Goal: Use online tool/utility: Utilize a website feature to perform a specific function

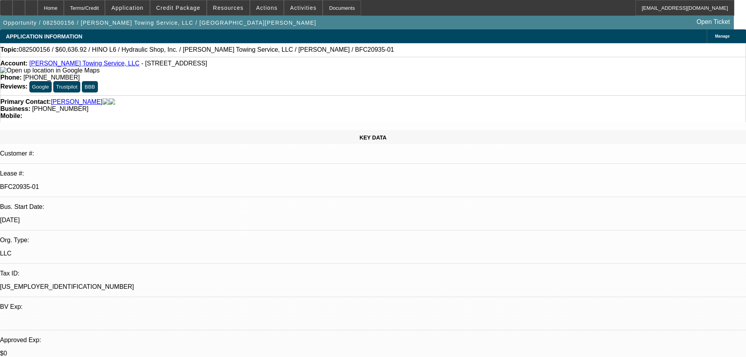
select select "0"
select select "6"
select select "0"
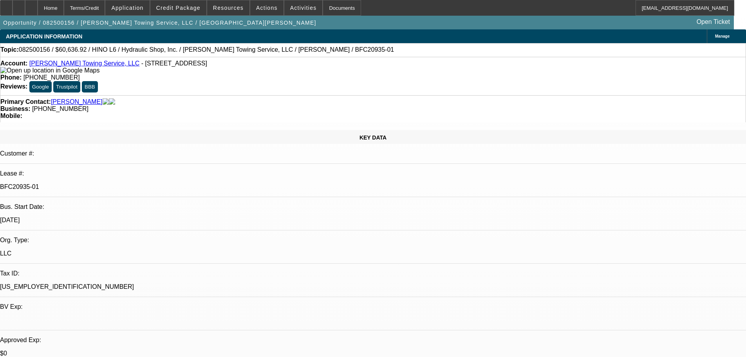
select select "0"
select select "6"
select select "0"
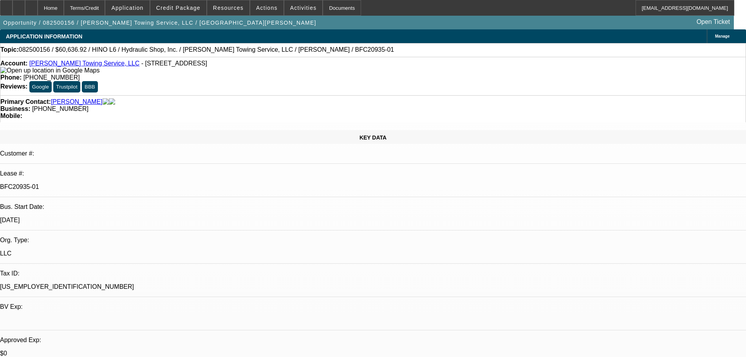
select select "0"
select select "6"
select select "0"
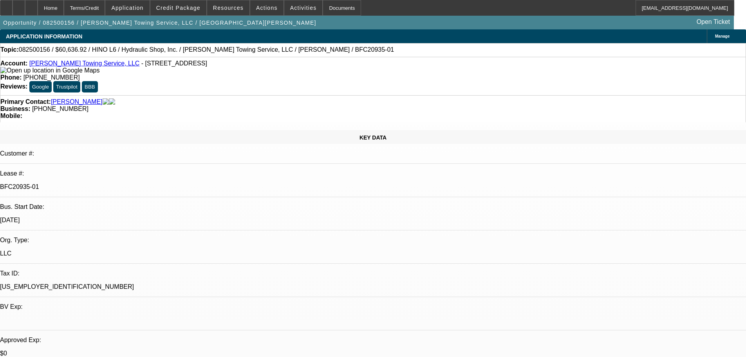
select select "6"
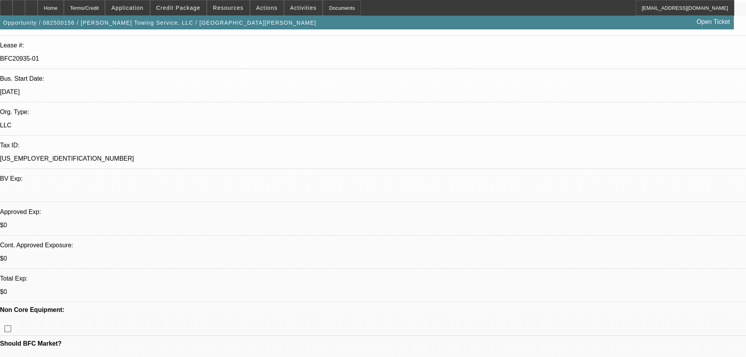
scroll to position [235, 0]
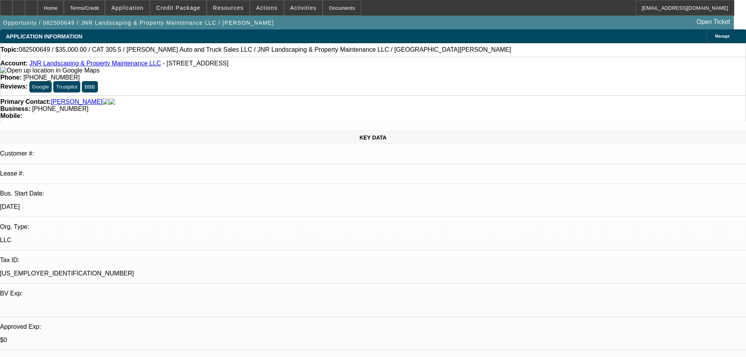
select select "0"
select select "6"
select select "0"
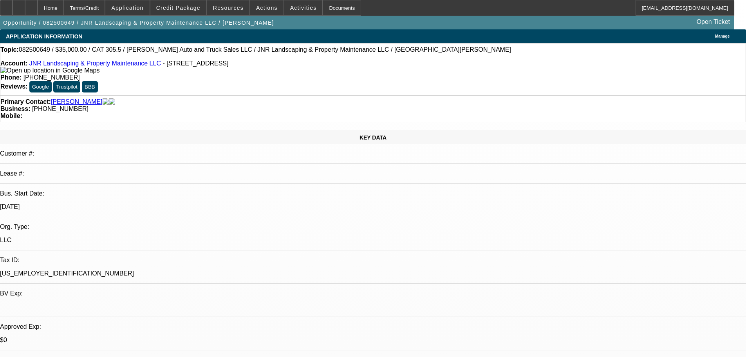
select select "0"
select select "6"
select select "0"
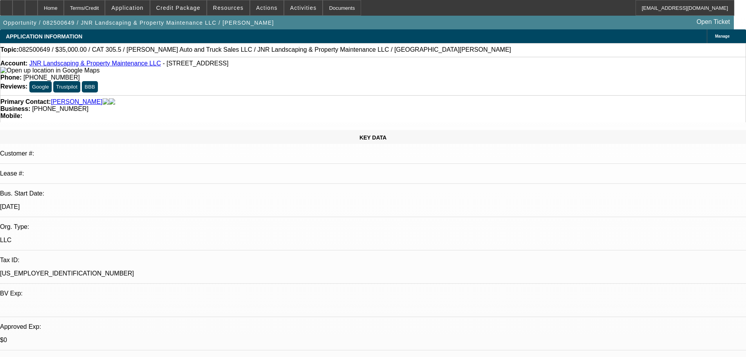
select select "0"
select select "6"
select select "0"
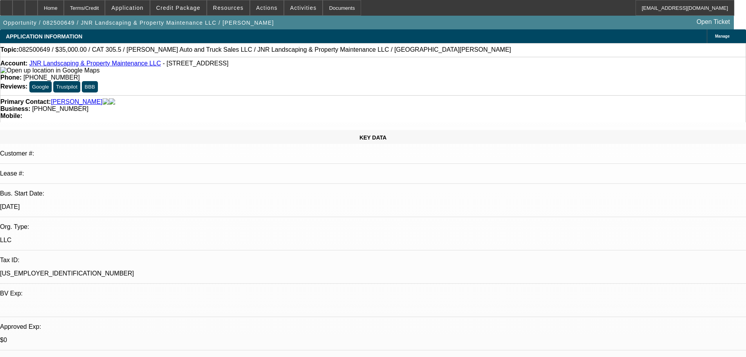
select select "6"
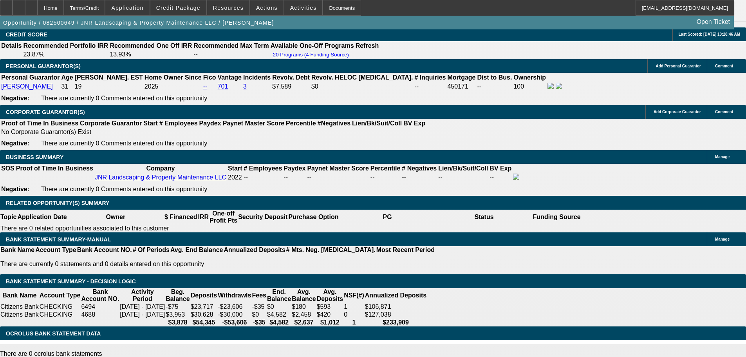
drag, startPoint x: 152, startPoint y: 138, endPoint x: 168, endPoint y: 138, distance: 16.1
type input "8"
type input "$4,750.73"
type input "6"
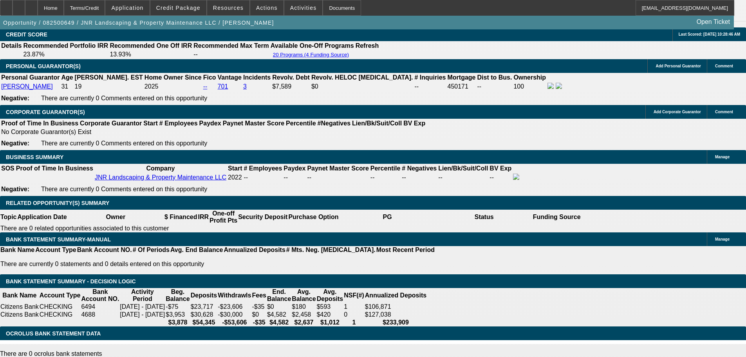
type input "$6,220.63"
type input "6"
drag, startPoint x: 117, startPoint y: 139, endPoint x: 169, endPoint y: 137, distance: 51.7
type input "$1,300.00"
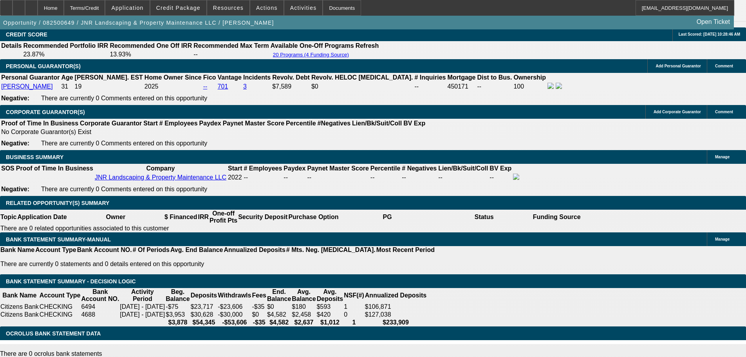
drag, startPoint x: 126, startPoint y: 146, endPoint x: 152, endPoint y: 149, distance: 25.7
type input "$500.00"
drag, startPoint x: 153, startPoint y: 146, endPoint x: 171, endPoint y: 148, distance: 18.1
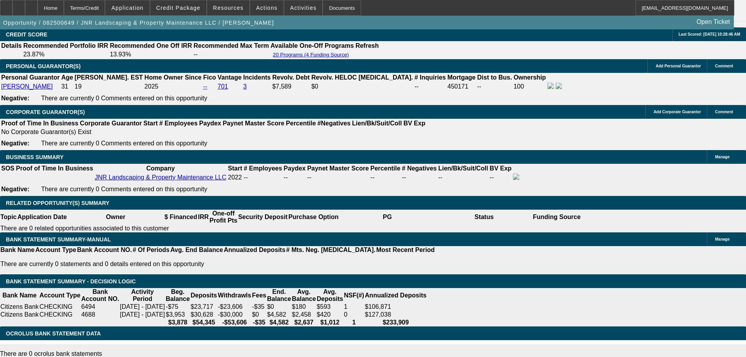
type input "6"
drag, startPoint x: 121, startPoint y: 155, endPoint x: 163, endPoint y: 156, distance: 41.9
type input "$1,300.00"
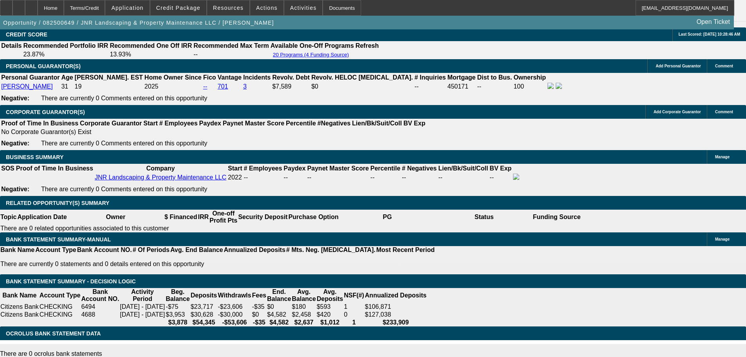
type input "$1,300.00"
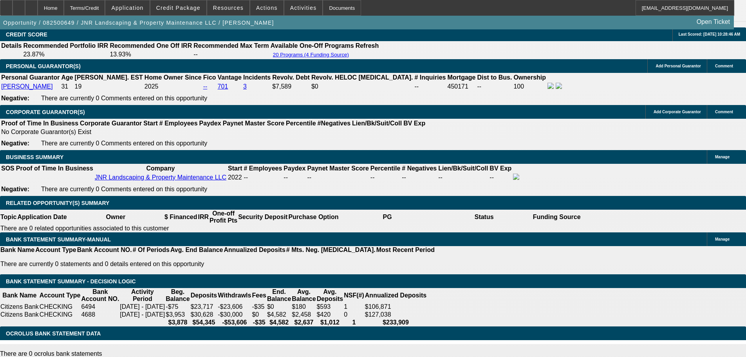
type input "$1,300.00"
type input "$0.00"
drag, startPoint x: 152, startPoint y: 155, endPoint x: 162, endPoint y: 158, distance: 10.8
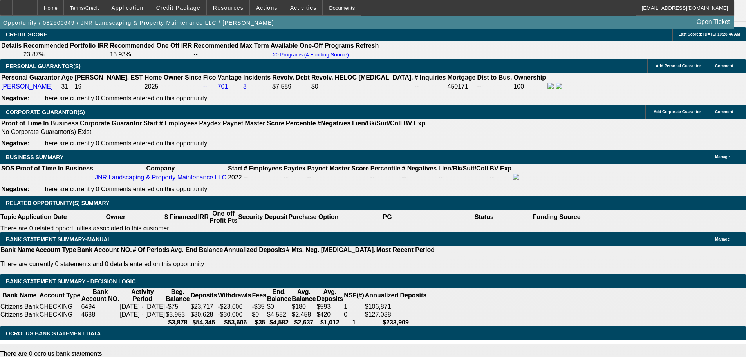
type input "$500.00"
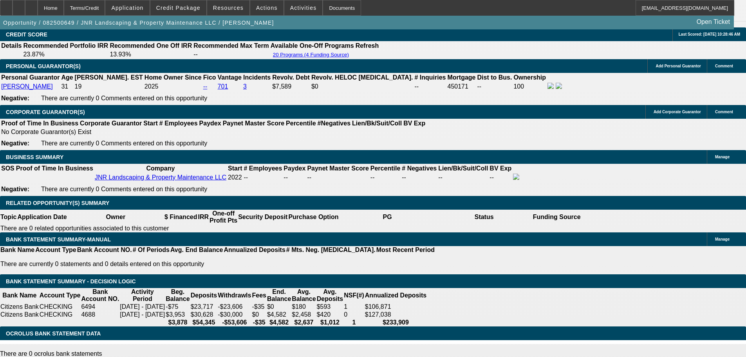
type input "$500.00"
drag, startPoint x: 156, startPoint y: 157, endPoint x: 168, endPoint y: 159, distance: 12.8
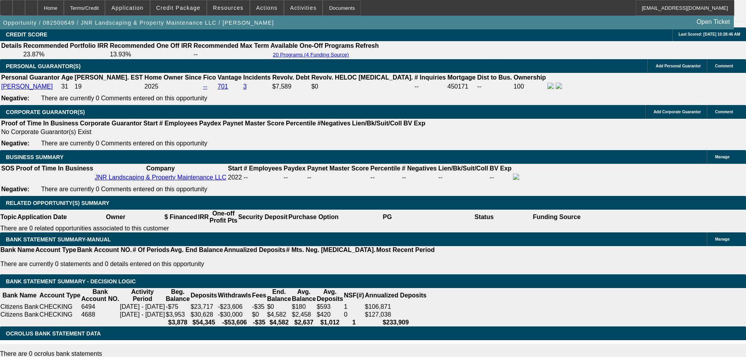
type input "6"
drag, startPoint x: 155, startPoint y: 167, endPoint x: 156, endPoint y: 173, distance: 6.3
type input "6"
drag, startPoint x: 154, startPoint y: 176, endPoint x: 155, endPoint y: 180, distance: 4.0
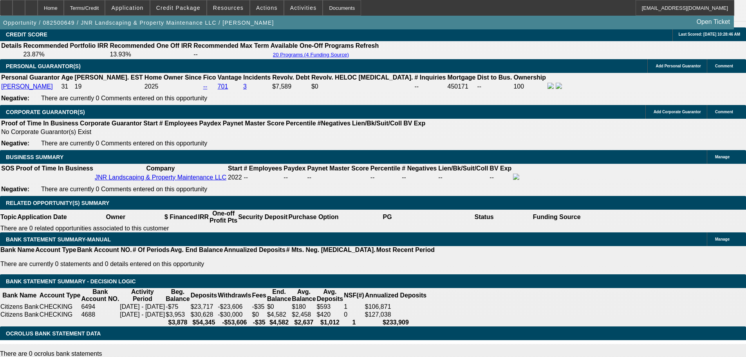
type input "6"
drag, startPoint x: 155, startPoint y: 184, endPoint x: 164, endPoint y: 187, distance: 9.4
type input "6"
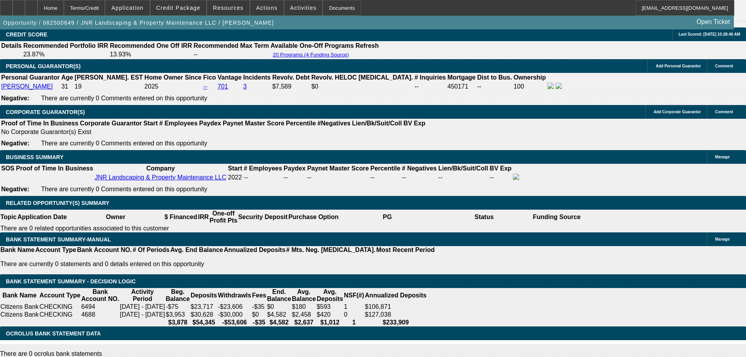
drag, startPoint x: 155, startPoint y: 194, endPoint x: 164, endPoint y: 195, distance: 9.4
type input "6"
drag, startPoint x: 154, startPoint y: 204, endPoint x: 168, endPoint y: 205, distance: 14.5
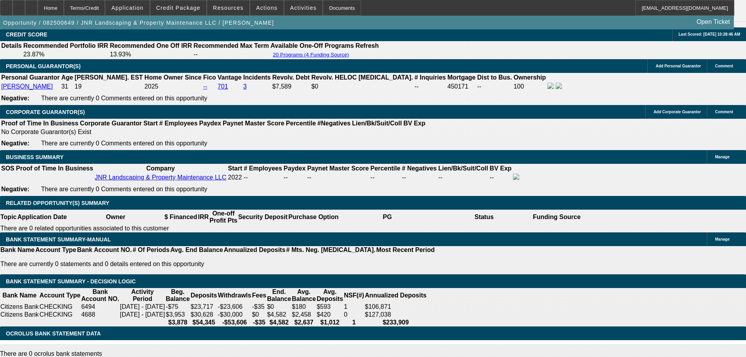
type input "6"
drag, startPoint x: 155, startPoint y: 215, endPoint x: 163, endPoint y: 215, distance: 8.2
type input "6"
drag, startPoint x: 153, startPoint y: 225, endPoint x: 163, endPoint y: 225, distance: 9.4
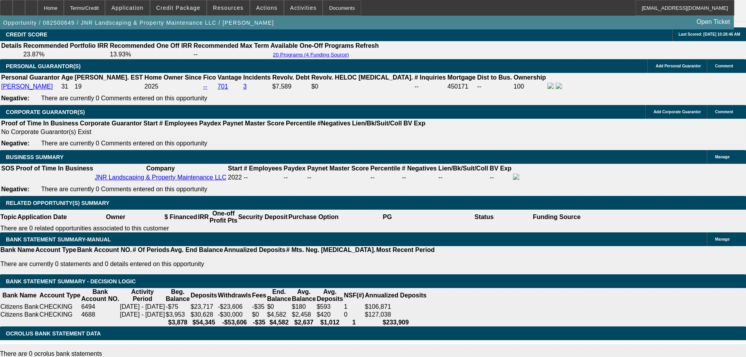
type input "6"
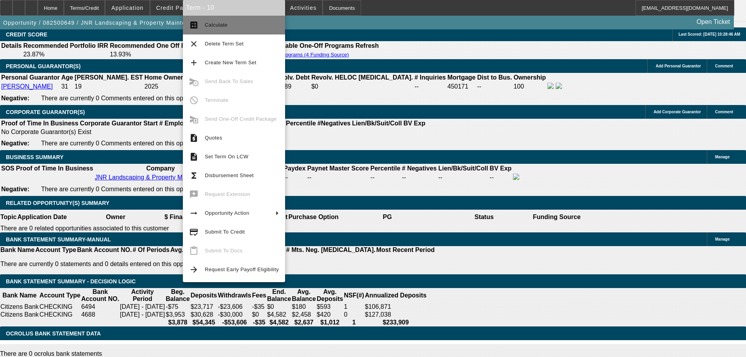
click at [229, 25] on span "Calculate" at bounding box center [242, 24] width 74 height 9
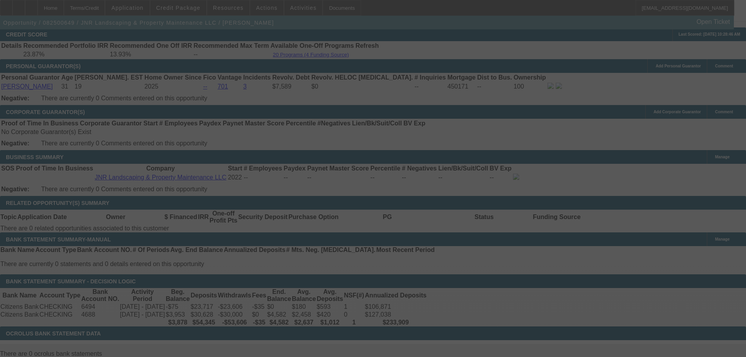
select select "0"
select select "6"
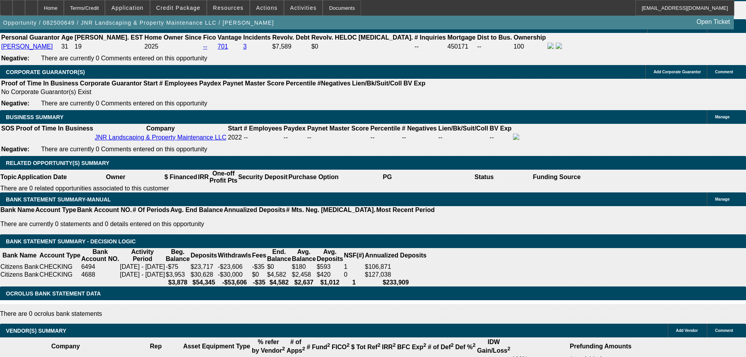
scroll to position [1196, 0]
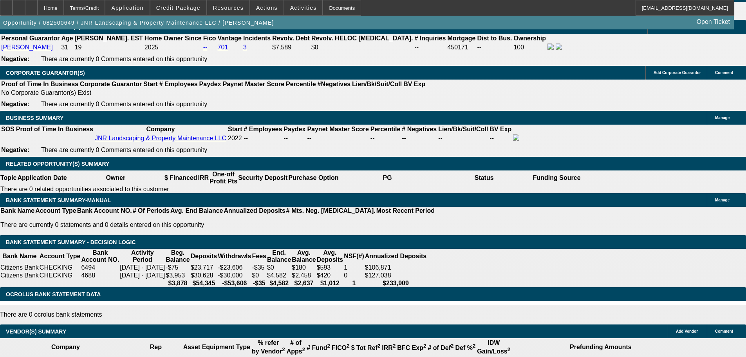
drag, startPoint x: 121, startPoint y: 96, endPoint x: 159, endPoint y: 100, distance: 38.2
type input "$1,350.00"
type input "500"
drag, startPoint x: 121, startPoint y: 107, endPoint x: 183, endPoint y: 107, distance: 62.3
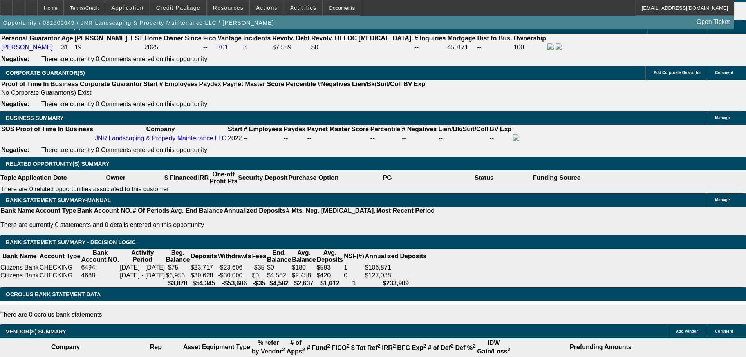
type input "UNKNOWN"
type input "$550.00"
drag, startPoint x: 119, startPoint y: 115, endPoint x: 161, endPoint y: 116, distance: 41.9
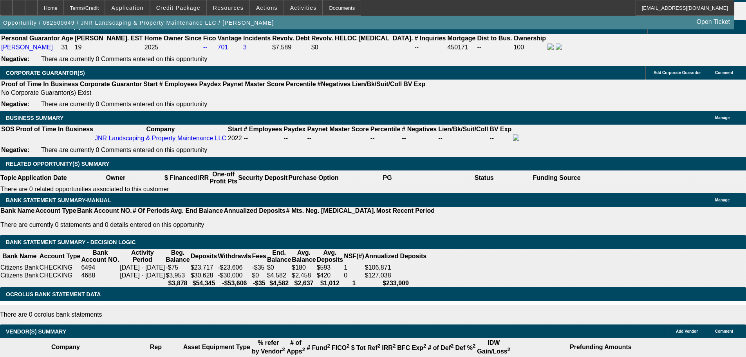
type input "$1,350.00"
drag, startPoint x: 116, startPoint y: 126, endPoint x: 168, endPoint y: 126, distance: 51.3
type input "$550.00"
drag, startPoint x: 118, startPoint y: 133, endPoint x: 165, endPoint y: 135, distance: 47.4
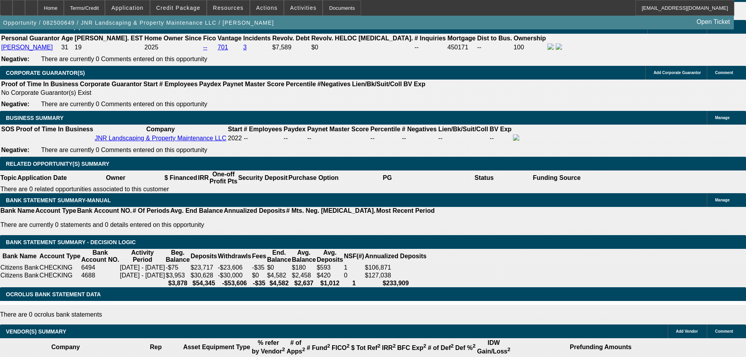
type input "$1,350.00"
drag, startPoint x: 119, startPoint y: 148, endPoint x: 155, endPoint y: 150, distance: 36.0
type input "$550.00"
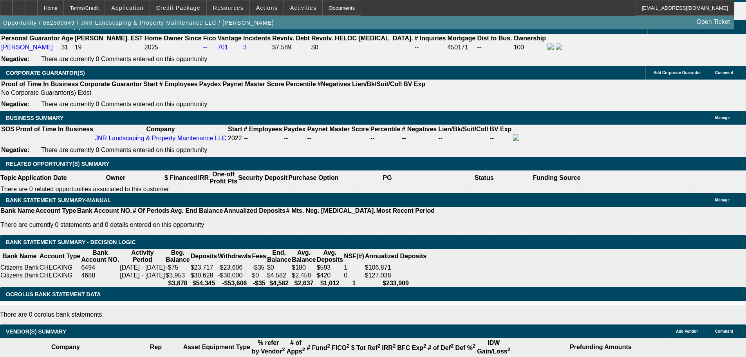
drag, startPoint x: 112, startPoint y: 157, endPoint x: 176, endPoint y: 160, distance: 63.9
type input "$1,350.00"
drag, startPoint x: 134, startPoint y: 167, endPoint x: 158, endPoint y: 166, distance: 24.3
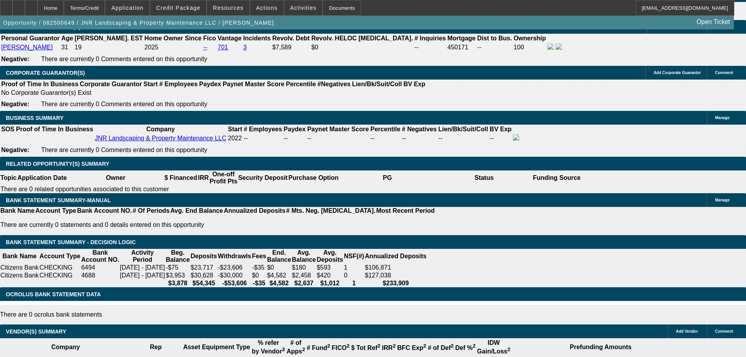
type input "$550.00"
drag, startPoint x: 113, startPoint y: 179, endPoint x: 168, endPoint y: 181, distance: 54.5
type input "$1,350.00"
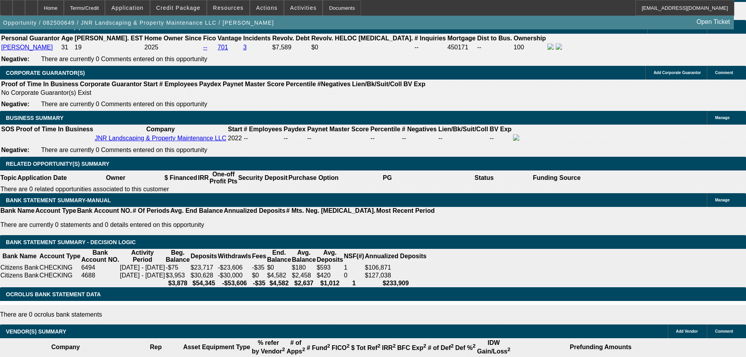
drag, startPoint x: 120, startPoint y: 186, endPoint x: 161, endPoint y: 190, distance: 40.9
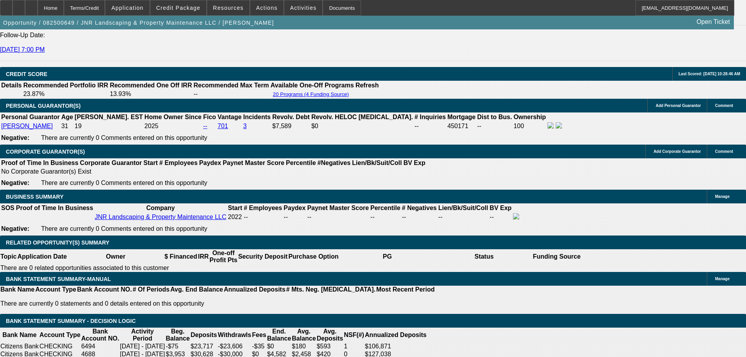
scroll to position [1040, 0]
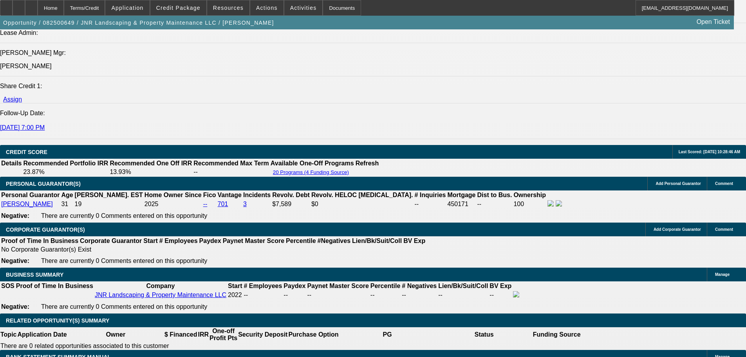
type input "$550.00"
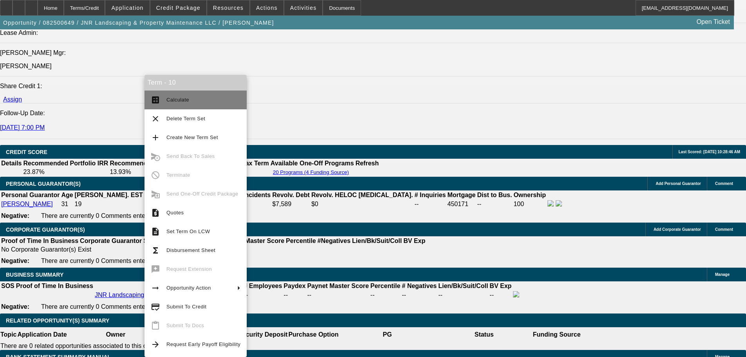
click at [198, 96] on span "Calculate" at bounding box center [203, 99] width 74 height 9
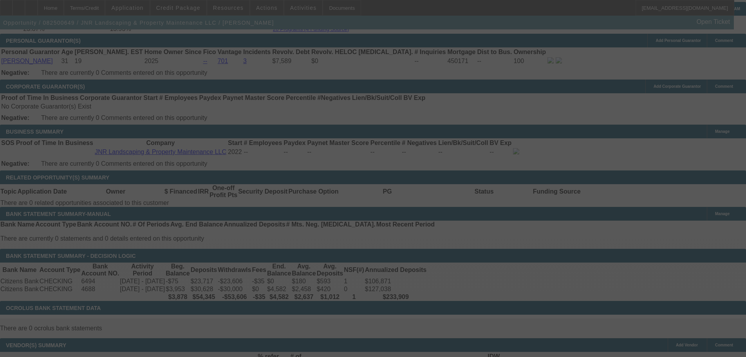
scroll to position [1196, 0]
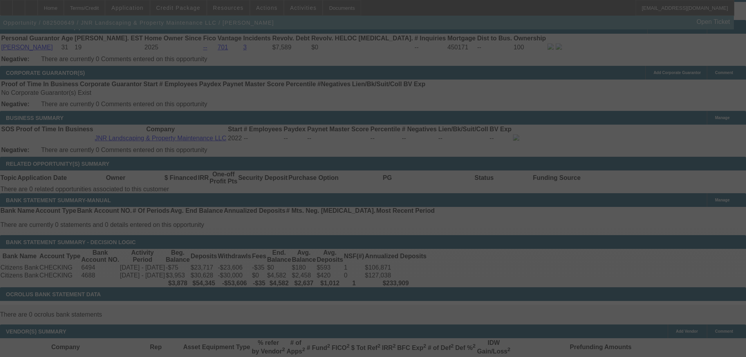
select select "0"
select select "6"
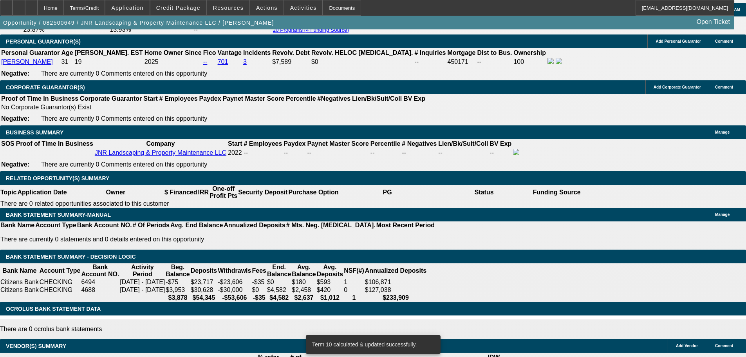
scroll to position [1157, 0]
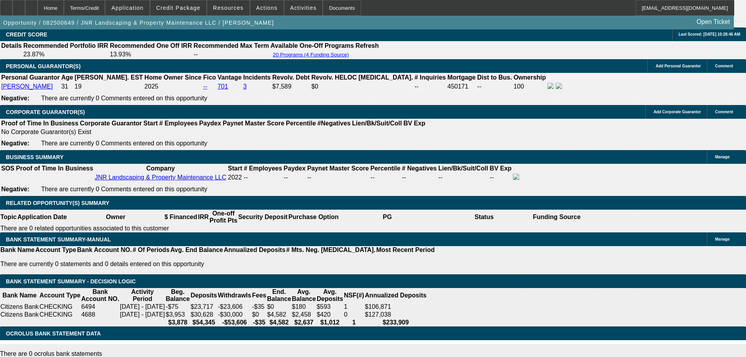
drag, startPoint x: 114, startPoint y: 136, endPoint x: 187, endPoint y: 137, distance: 73.2
type input "$1,375.00"
type input "550"
drag, startPoint x: 119, startPoint y: 146, endPoint x: 213, endPoint y: 150, distance: 93.7
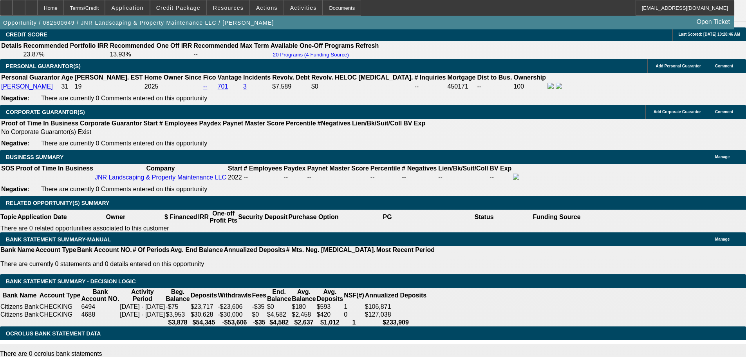
type input "UNKNOWN"
type input "$575.00"
drag, startPoint x: 118, startPoint y: 159, endPoint x: 181, endPoint y: 159, distance: 62.7
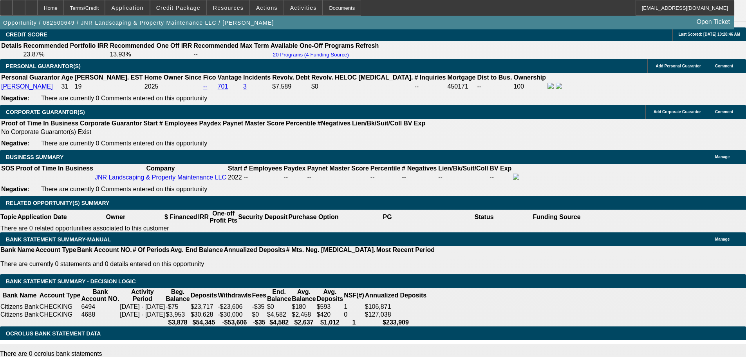
type input "$1,375.00"
drag, startPoint x: 117, startPoint y: 165, endPoint x: 170, endPoint y: 164, distance: 53.3
type input "$575.00"
drag, startPoint x: 117, startPoint y: 176, endPoint x: 156, endPoint y: 182, distance: 39.6
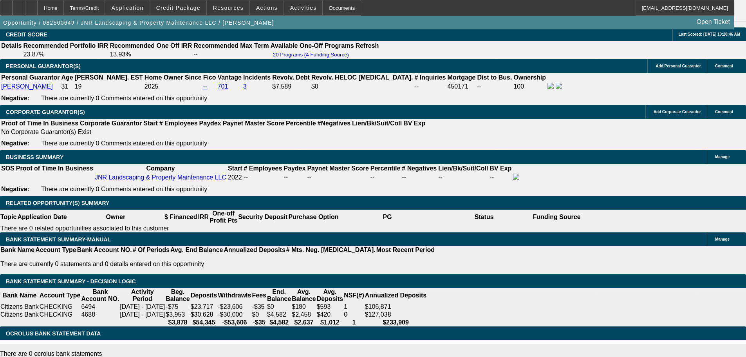
type input "$1,375.00"
drag, startPoint x: 125, startPoint y: 186, endPoint x: 174, endPoint y: 187, distance: 49.4
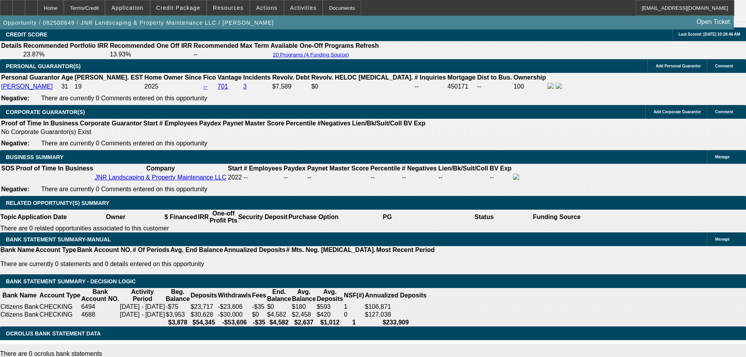
type input "$575.00"
drag, startPoint x: 120, startPoint y: 196, endPoint x: 155, endPoint y: 199, distance: 35.3
type input "$1,375.00"
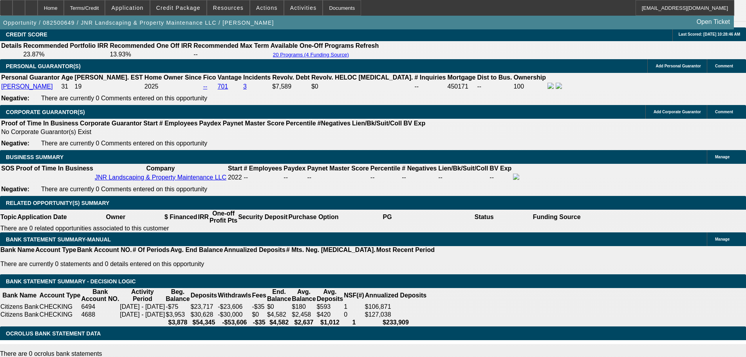
drag, startPoint x: 130, startPoint y: 206, endPoint x: 168, endPoint y: 208, distance: 37.6
type input "$575.00"
drag, startPoint x: 114, startPoint y: 213, endPoint x: 163, endPoint y: 220, distance: 49.4
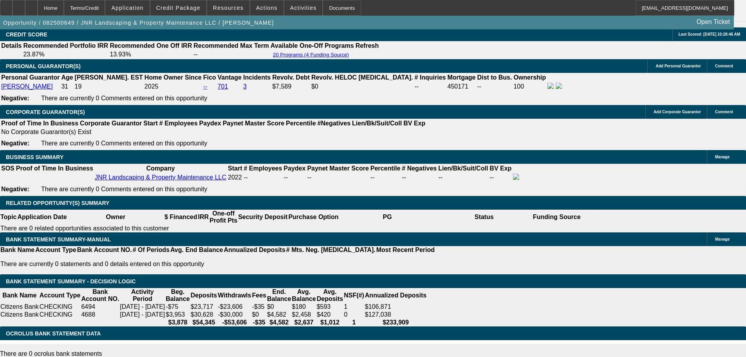
type input "$1,375.00"
drag, startPoint x: 123, startPoint y: 223, endPoint x: 151, endPoint y: 225, distance: 27.9
type input "$575.00"
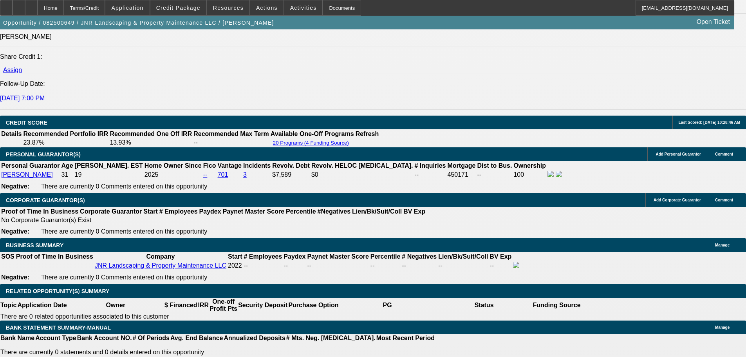
scroll to position [1001, 0]
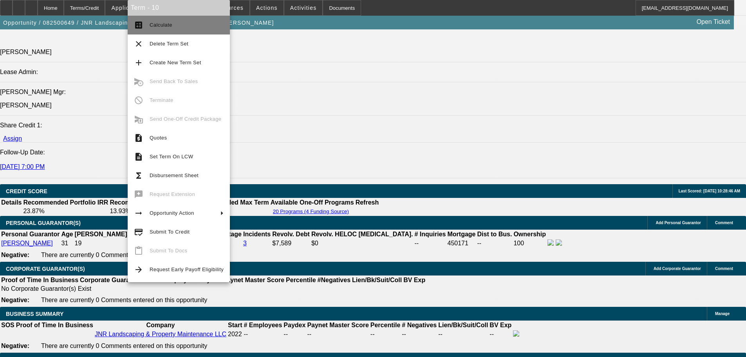
click at [173, 24] on span "Calculate" at bounding box center [187, 24] width 74 height 9
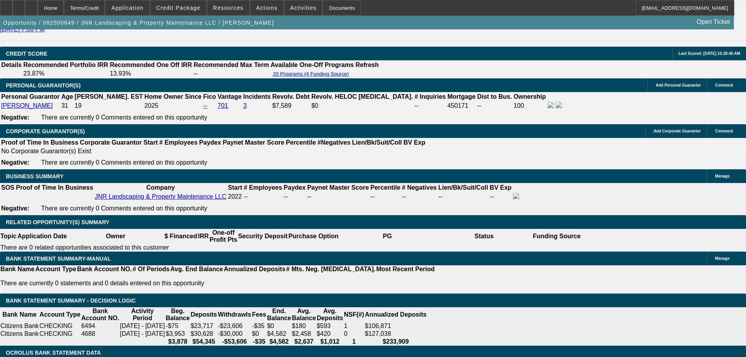
scroll to position [1157, 0]
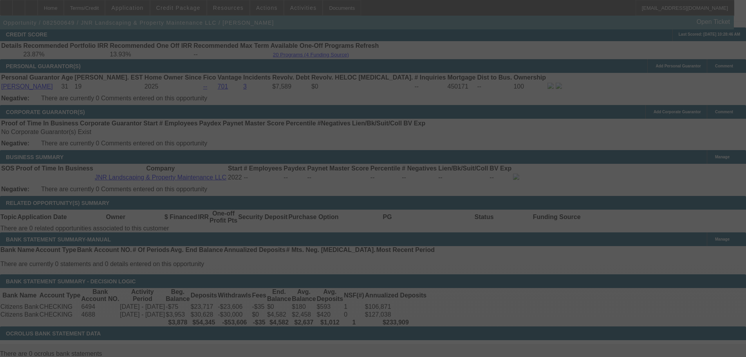
select select "0"
select select "6"
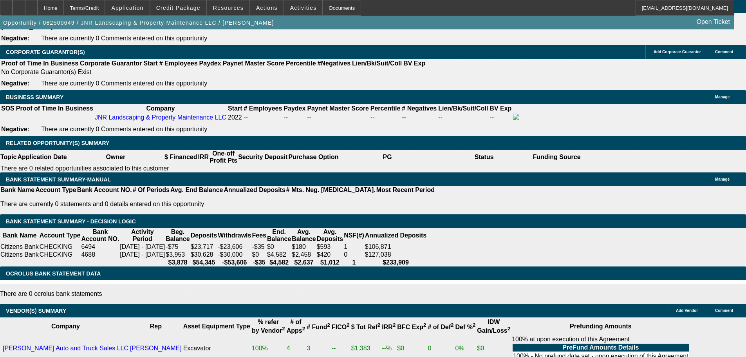
scroll to position [1236, 0]
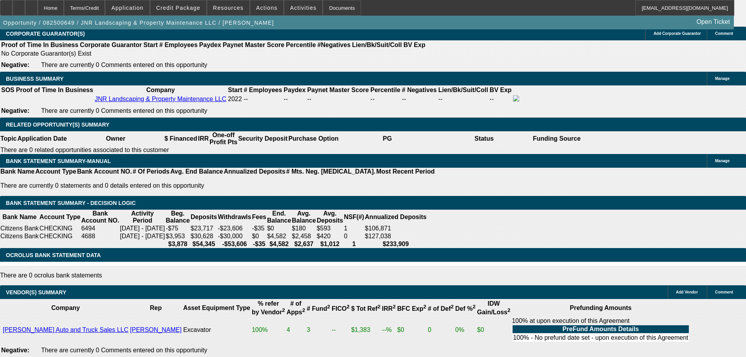
drag, startPoint x: 11, startPoint y: 259, endPoint x: 73, endPoint y: 262, distance: 61.5
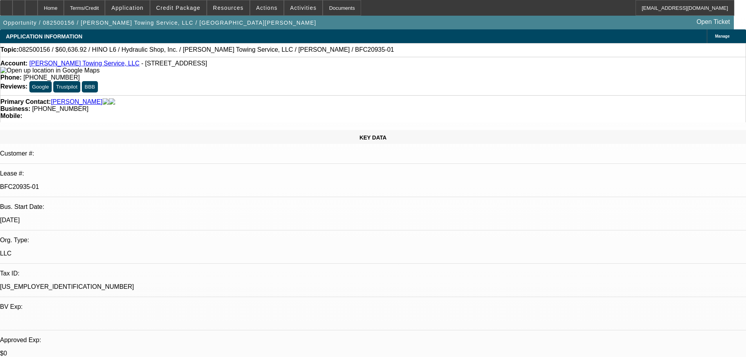
select select "0"
select select "6"
select select "0"
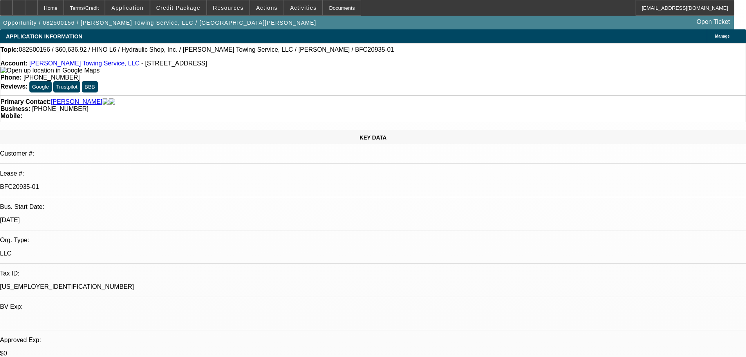
select select "0"
select select "6"
select select "0"
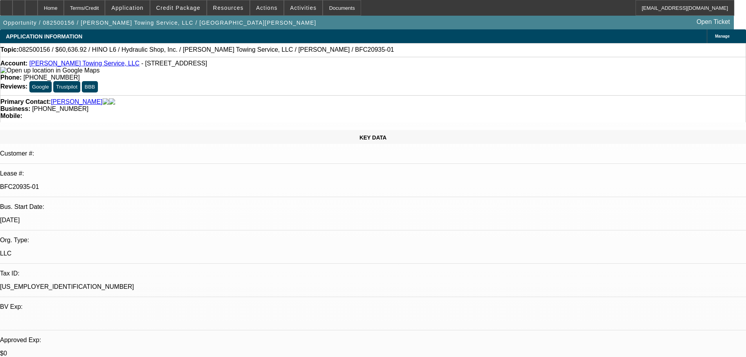
select select "0"
select select "6"
select select "0"
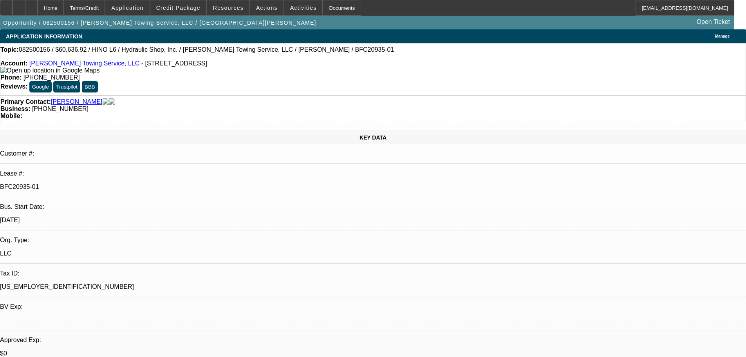
select select "6"
